Goal: Share content

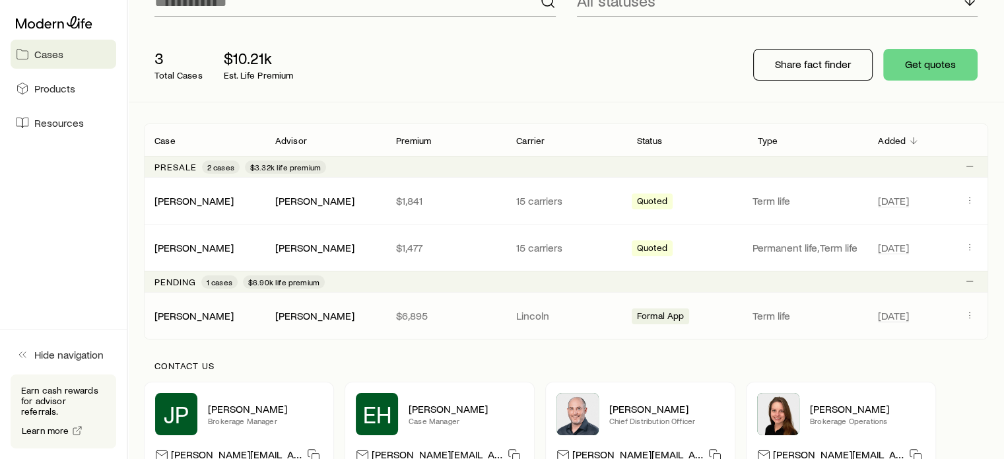
scroll to position [132, 0]
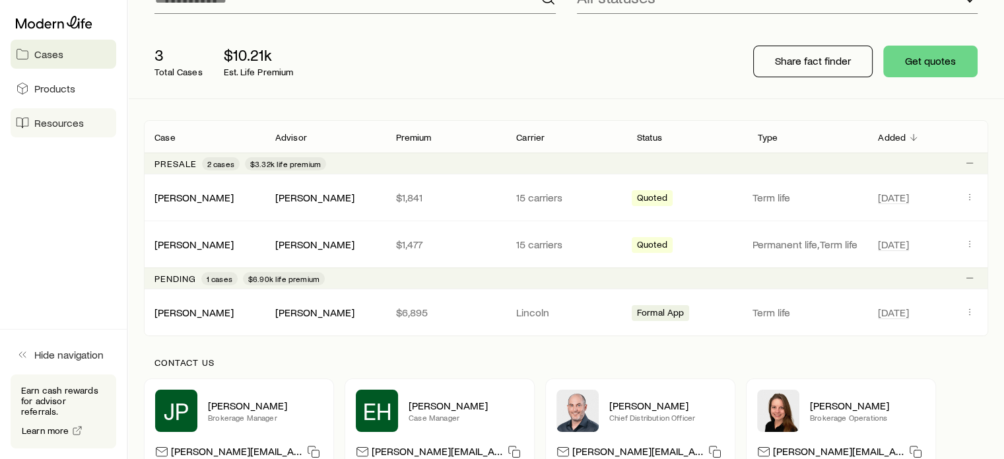
click at [48, 120] on span "Resources" at bounding box center [59, 122] width 50 height 13
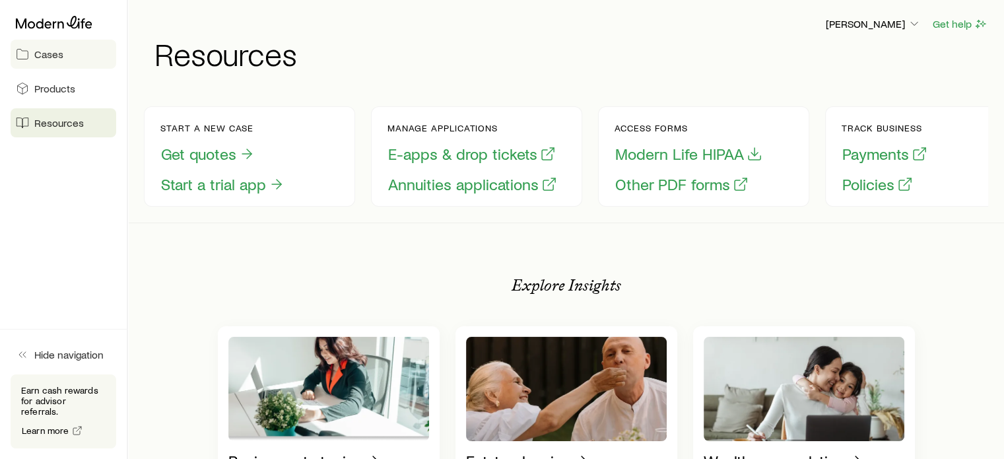
click at [51, 53] on span "Cases" at bounding box center [48, 54] width 29 height 13
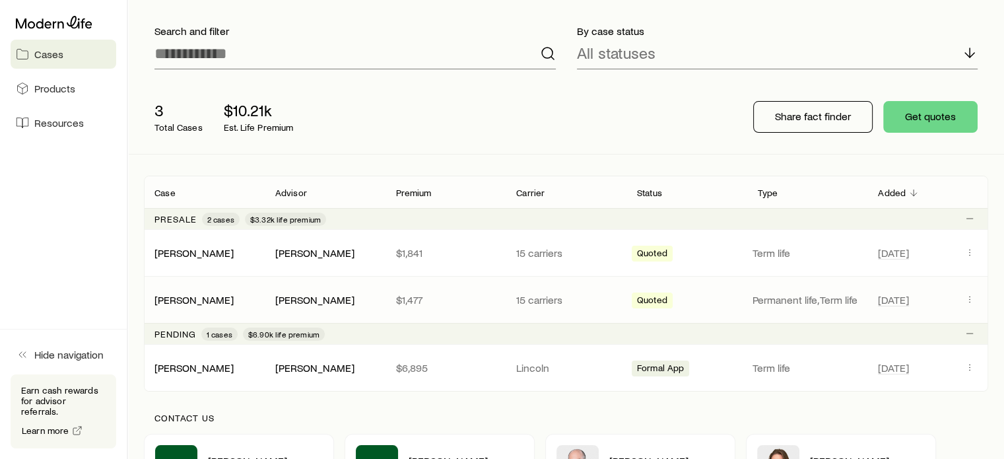
scroll to position [66, 0]
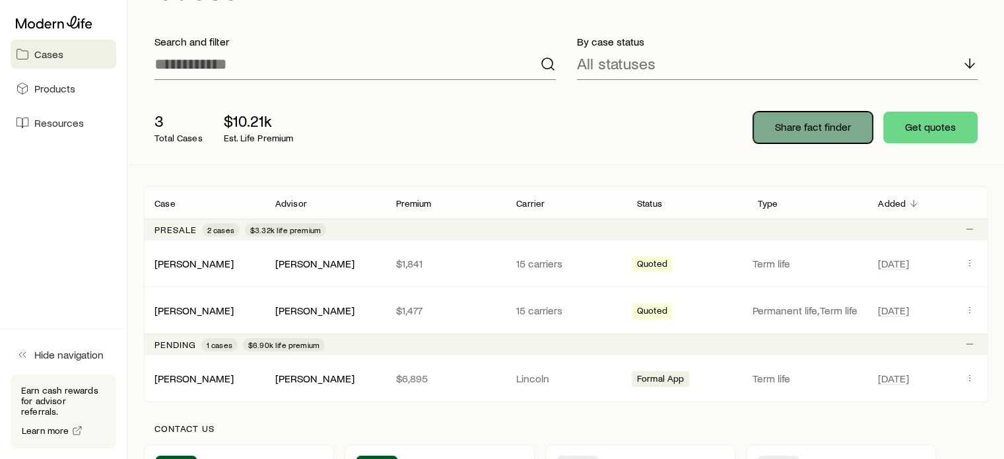
click at [825, 137] on button "Share fact finder" at bounding box center [812, 128] width 119 height 32
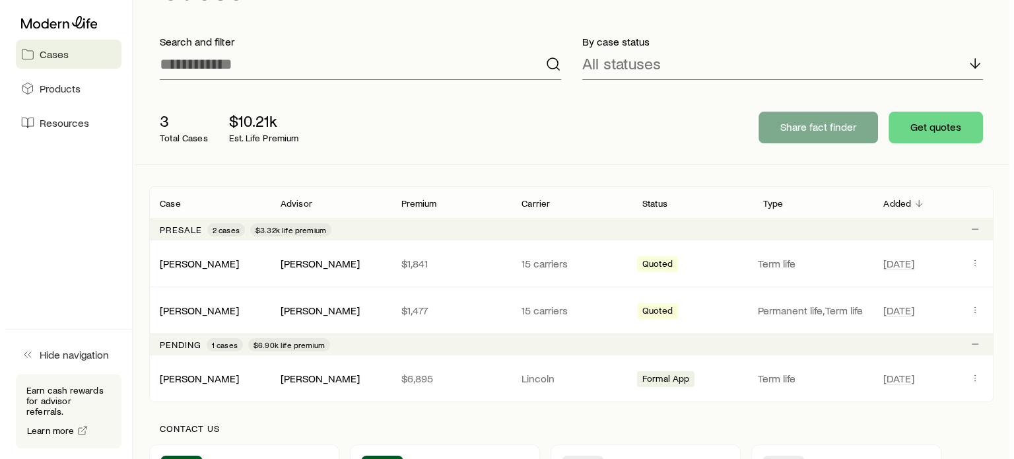
scroll to position [0, 0]
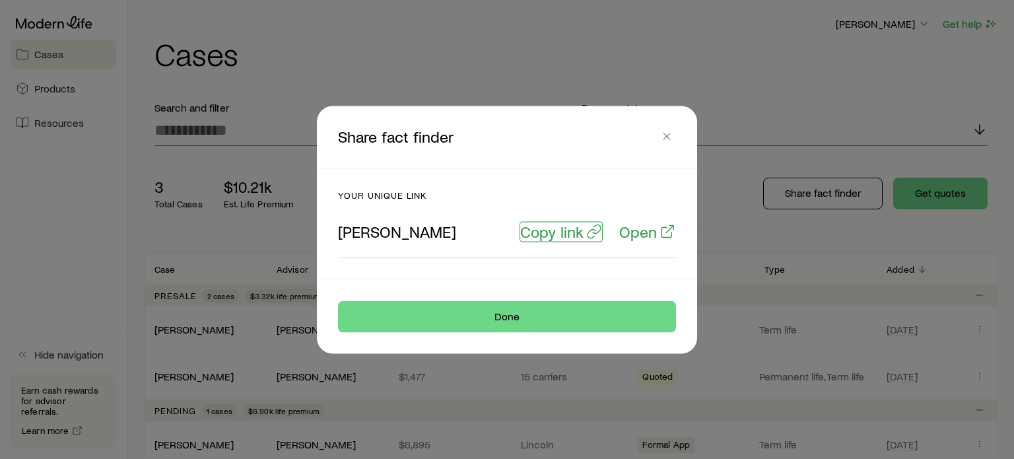
click at [566, 230] on p "Copy link" at bounding box center [551, 231] width 63 height 18
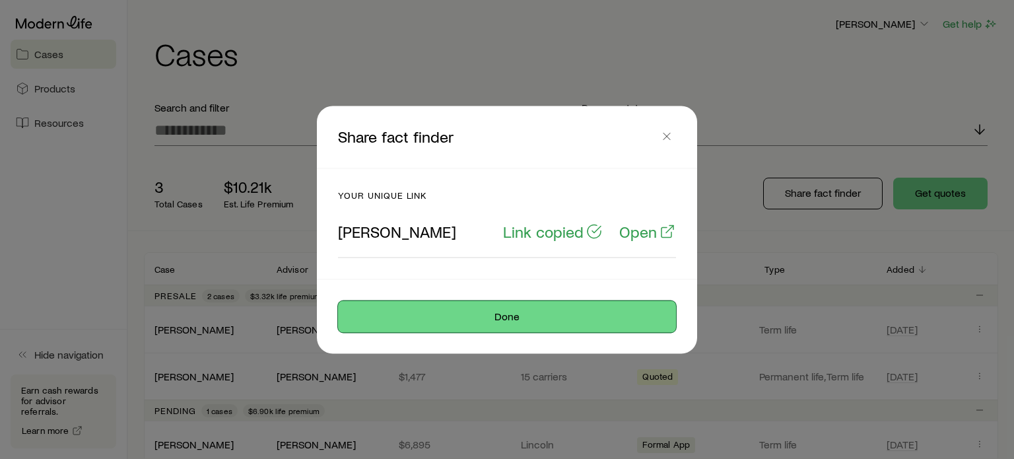
click at [520, 319] on button "Done" at bounding box center [507, 316] width 338 height 32
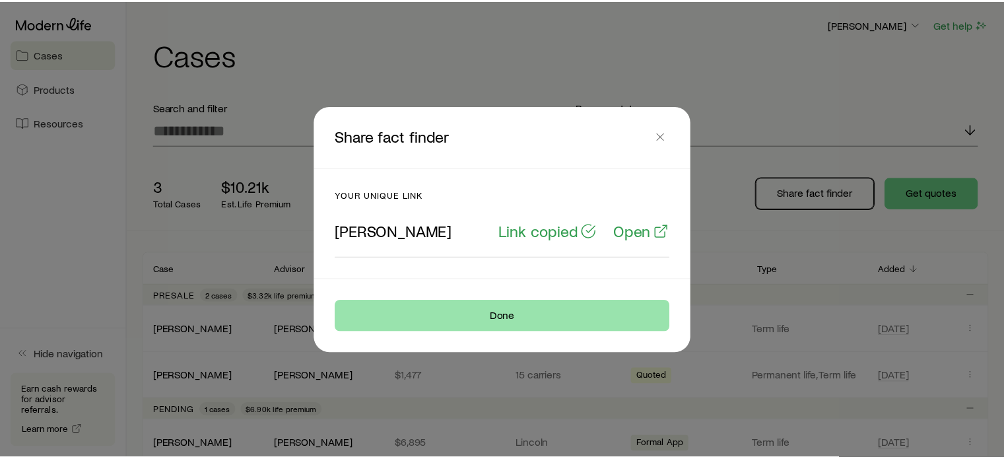
scroll to position [66, 0]
